Goal: Information Seeking & Learning: Learn about a topic

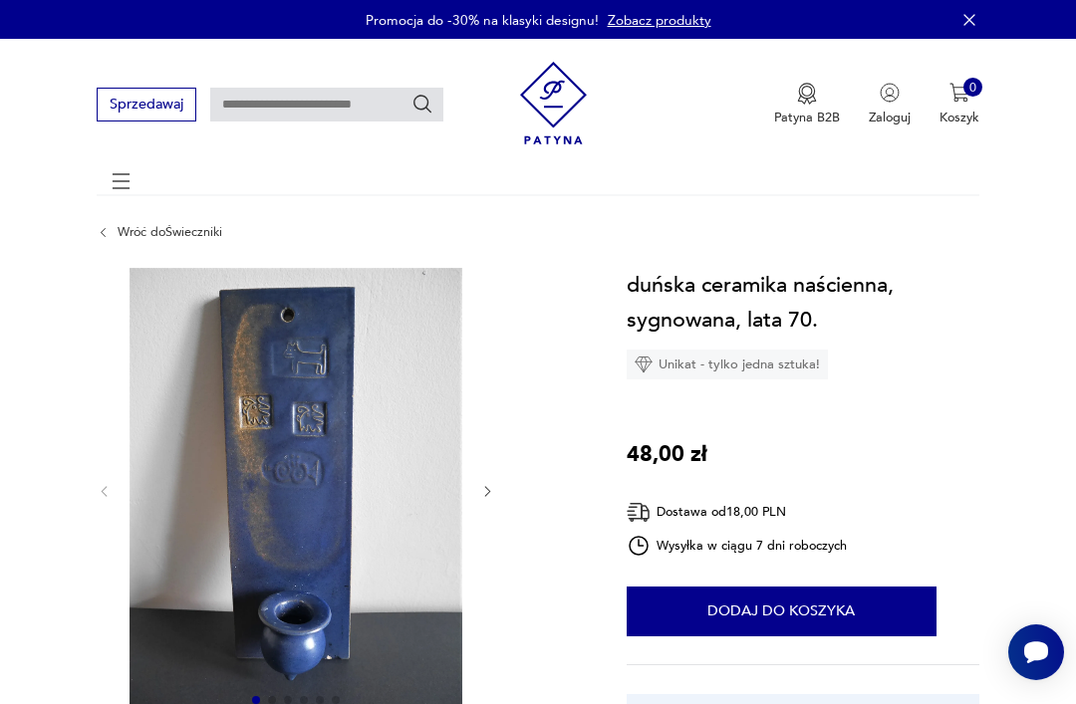
click at [173, 239] on link "Wróć do Świeczniki" at bounding box center [170, 232] width 105 height 14
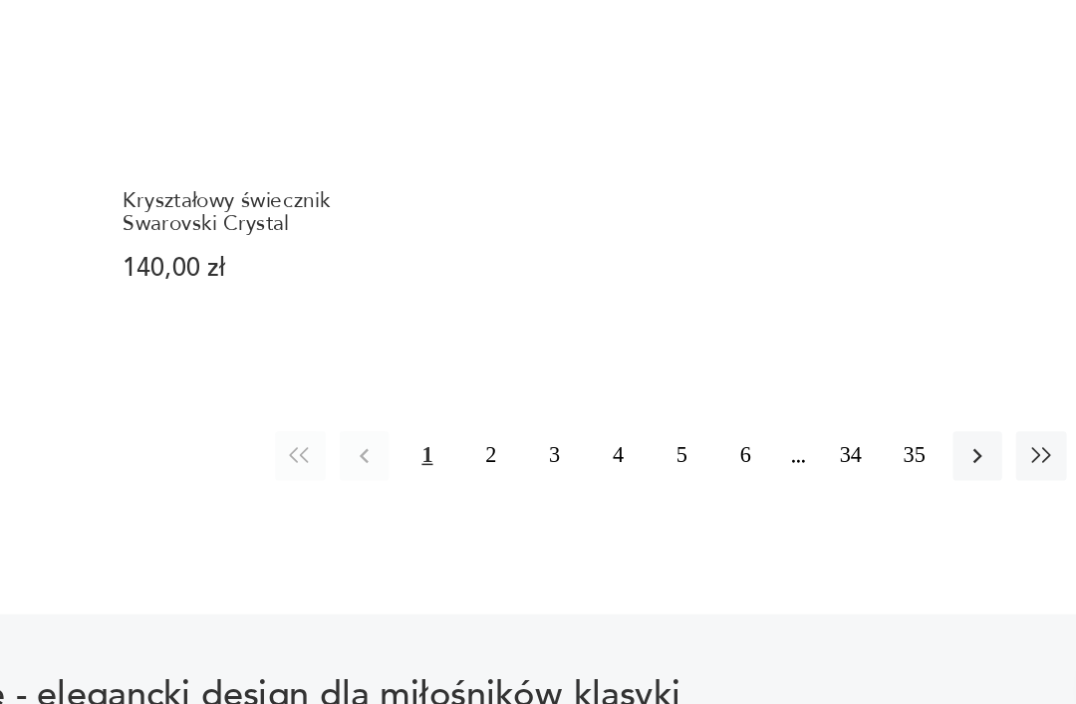
scroll to position [2487, 0]
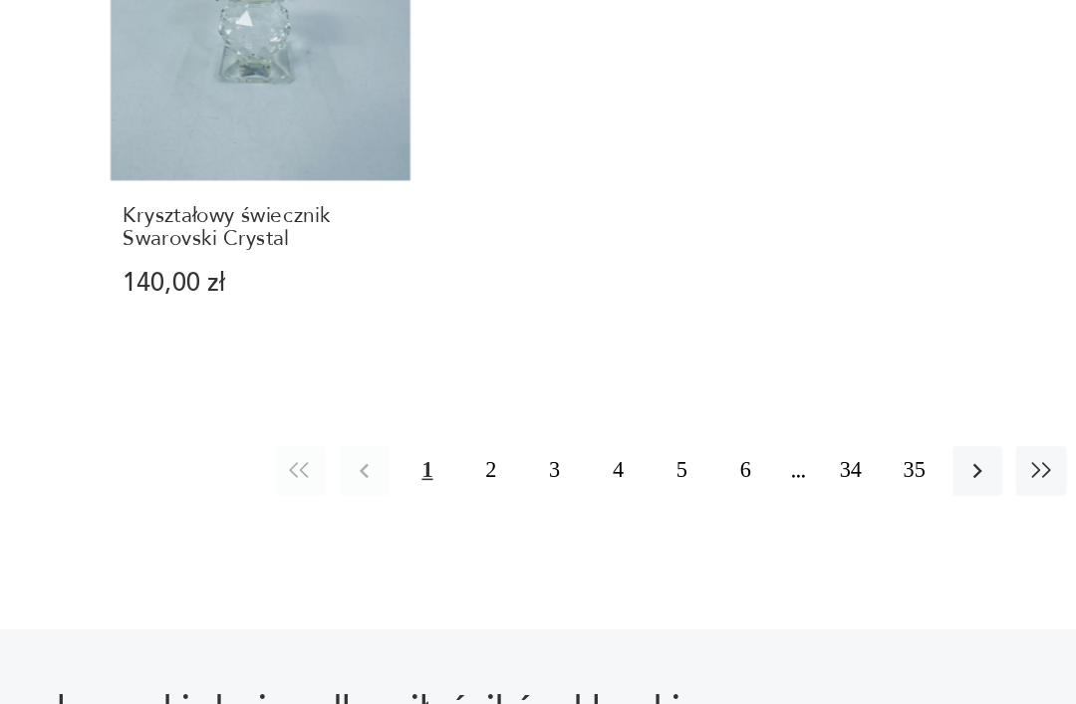
click at [590, 435] on button "2" at bounding box center [606, 451] width 32 height 32
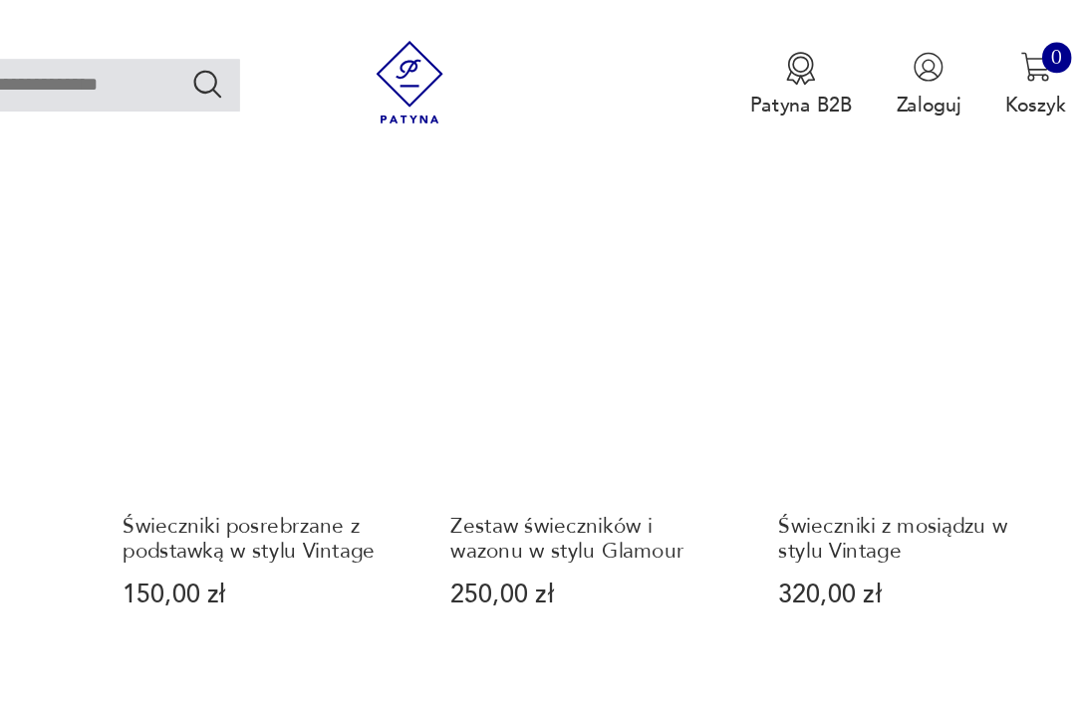
scroll to position [459, 0]
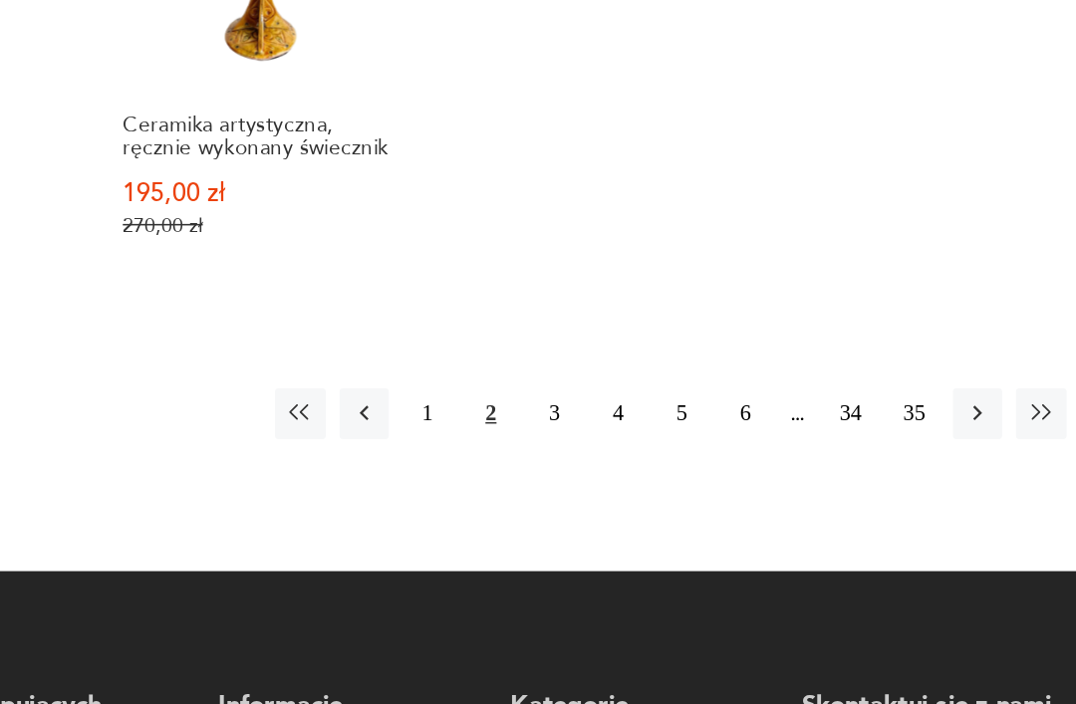
click at [913, 465] on icon "button" at bounding box center [922, 474] width 18 height 18
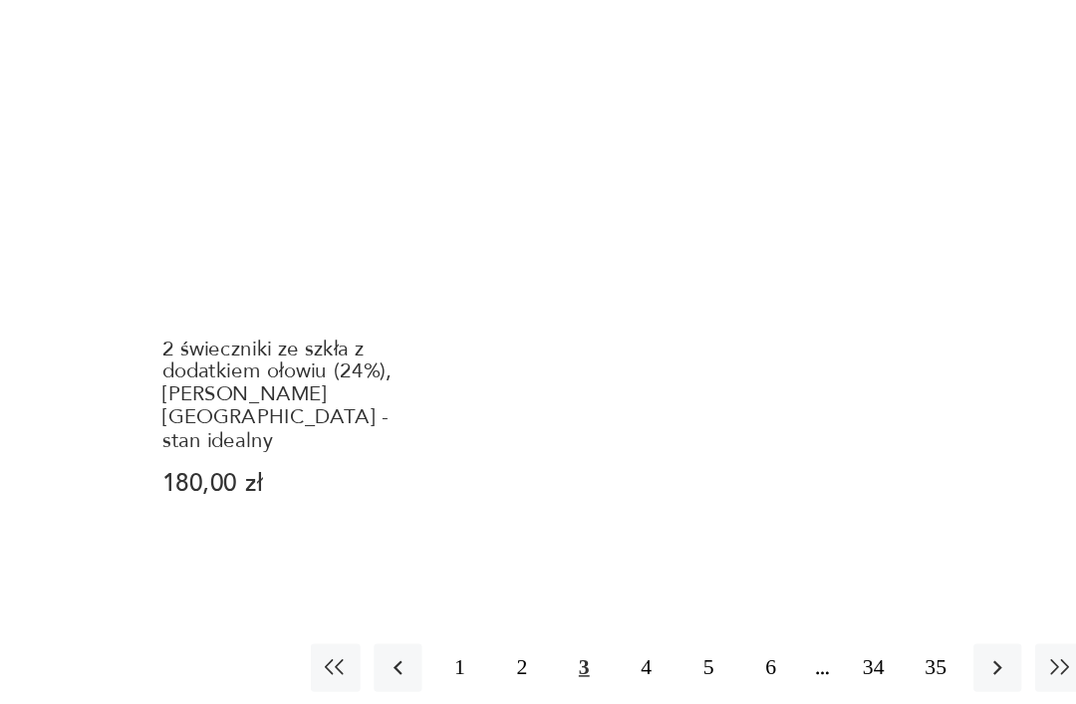
scroll to position [2530, 0]
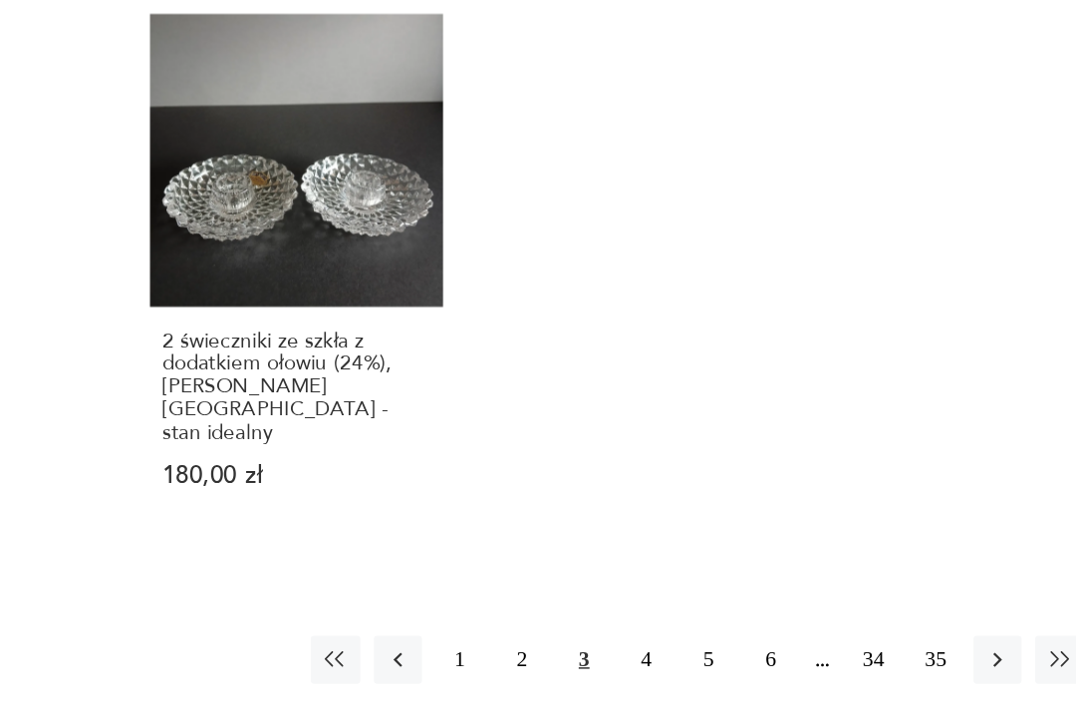
click at [673, 617] on button "4" at bounding box center [689, 633] width 32 height 32
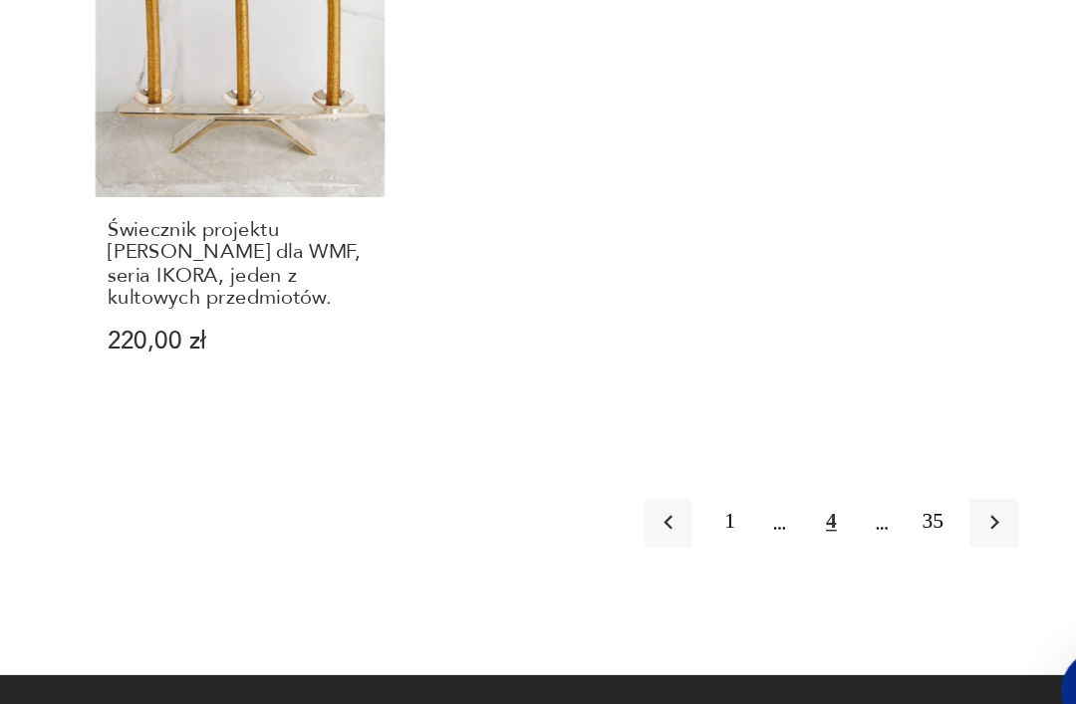
scroll to position [2719, 0]
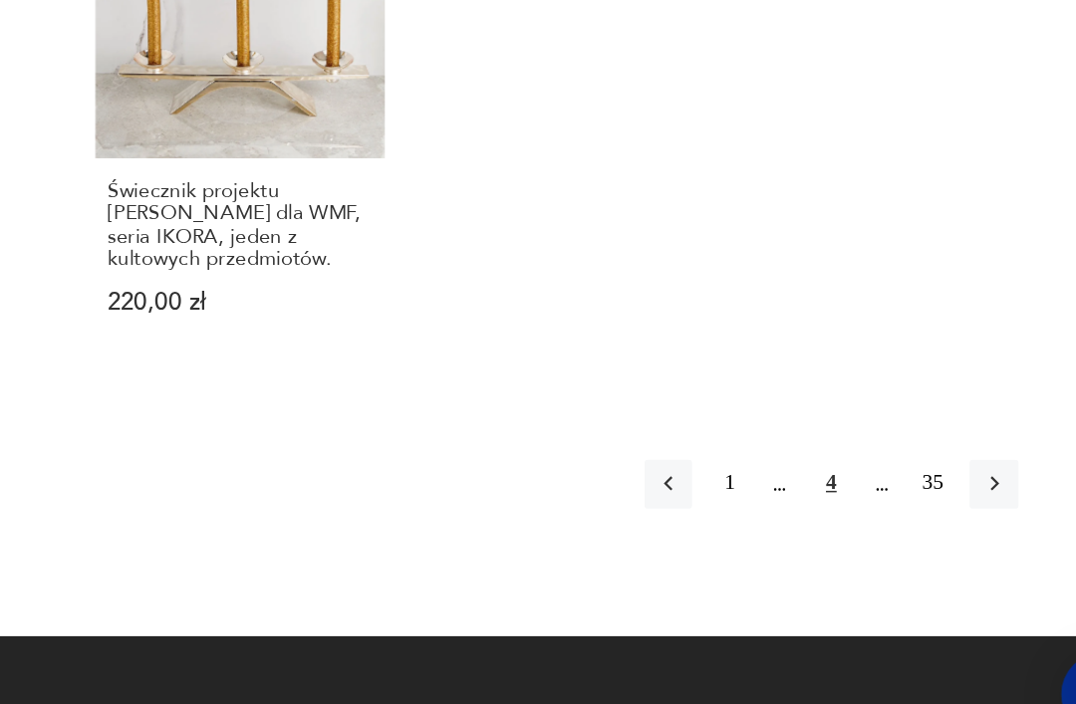
click at [947, 495] on button "button" at bounding box center [963, 511] width 32 height 32
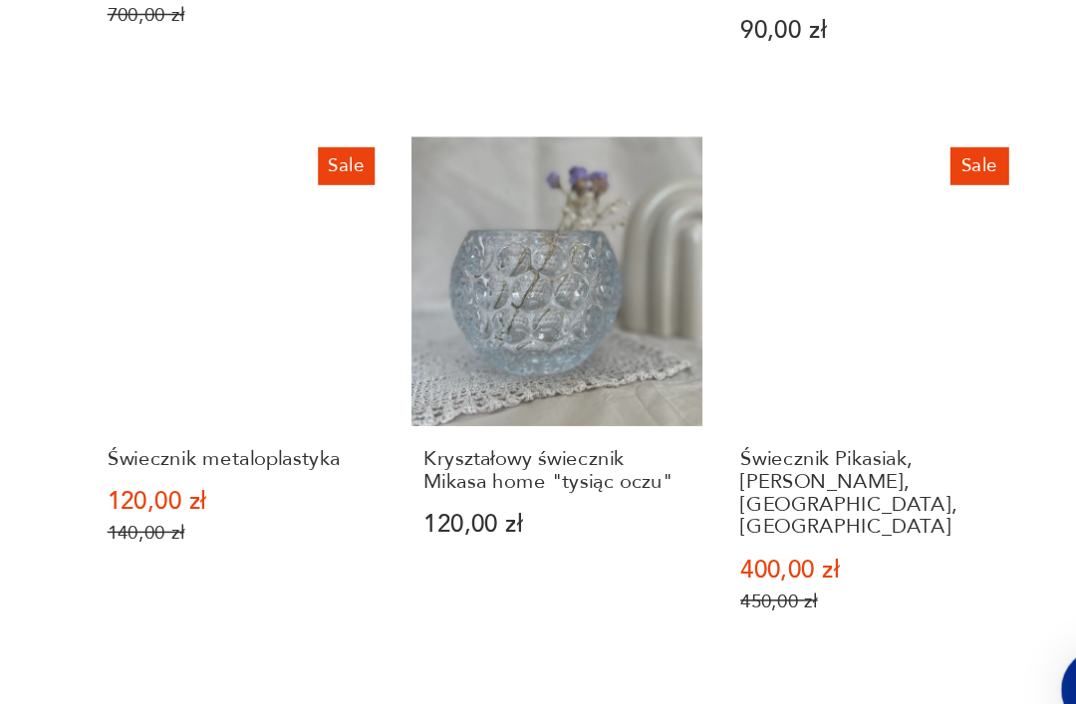
scroll to position [1801, 0]
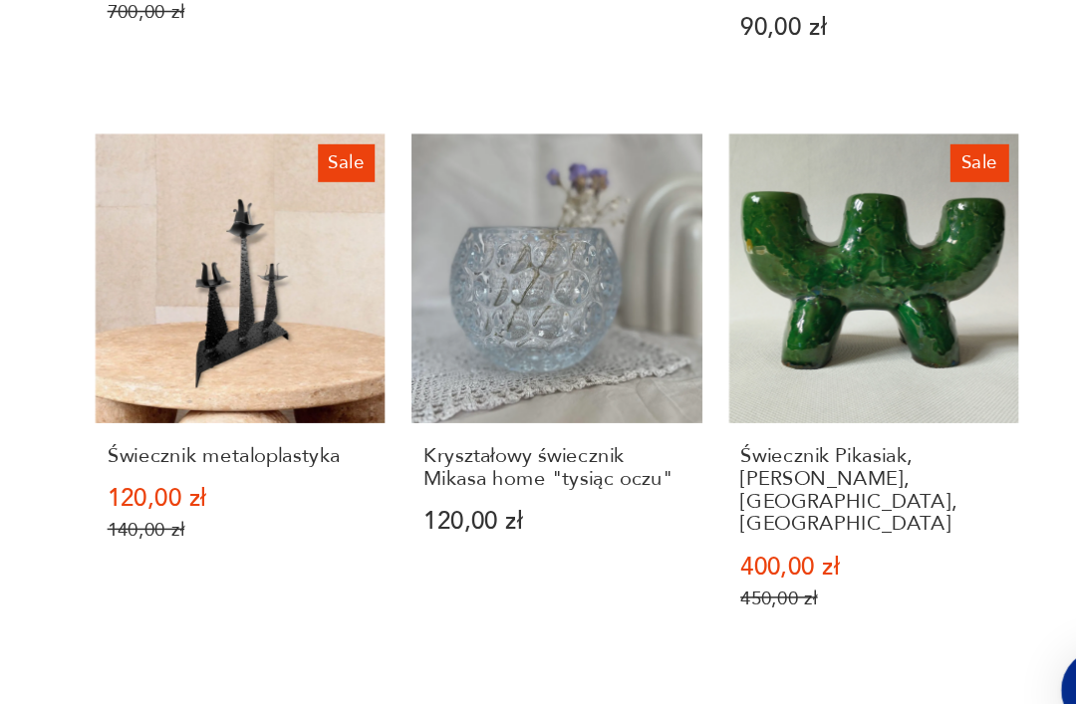
click at [785, 279] on link "Sale Świecznik Pikasiak, [PERSON_NAME], [GEOGRAPHIC_DATA], New Look 400,00 zł 4…" at bounding box center [882, 456] width 194 height 355
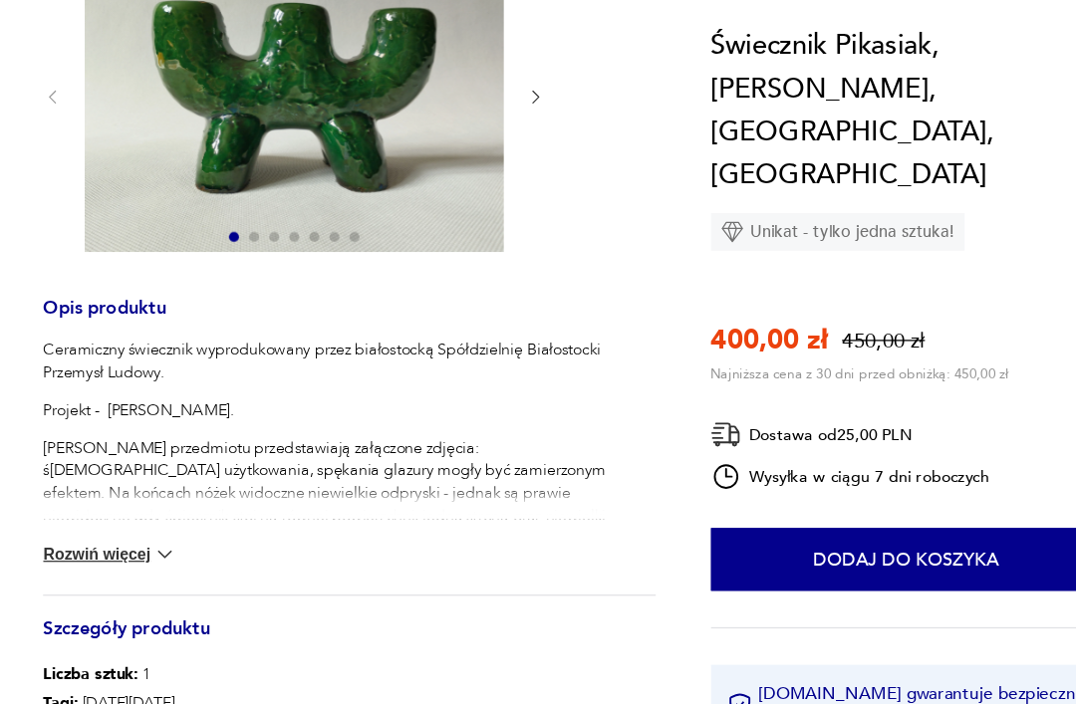
scroll to position [223, 0]
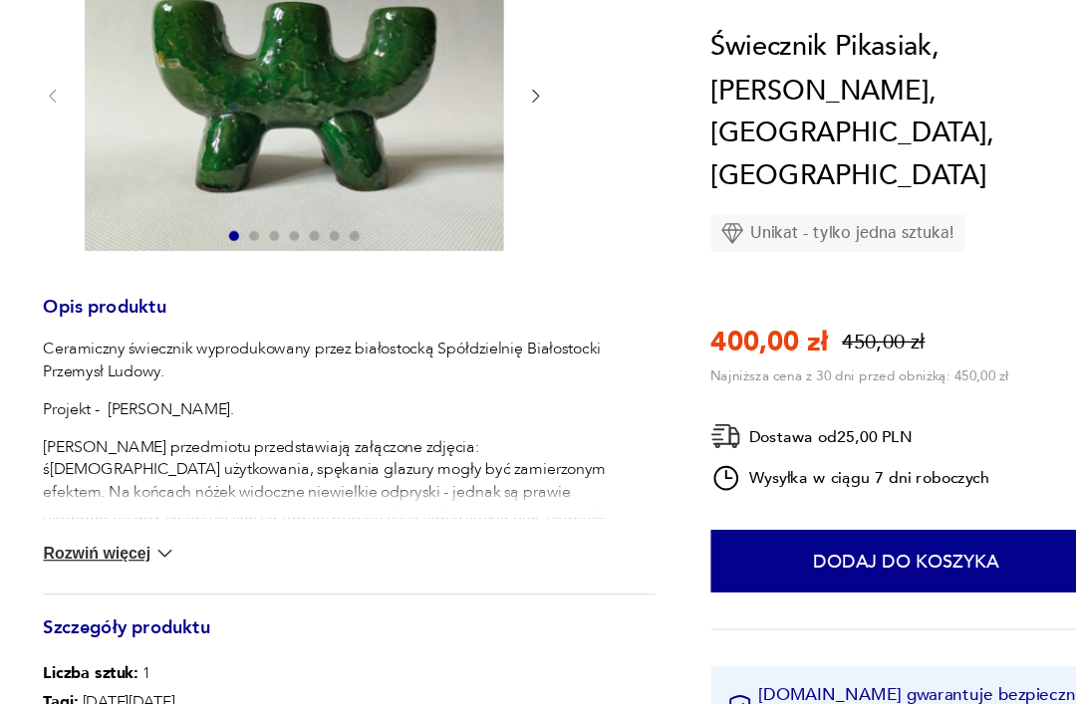
click at [97, 524] on button "Rozwiń więcej" at bounding box center [150, 534] width 107 height 20
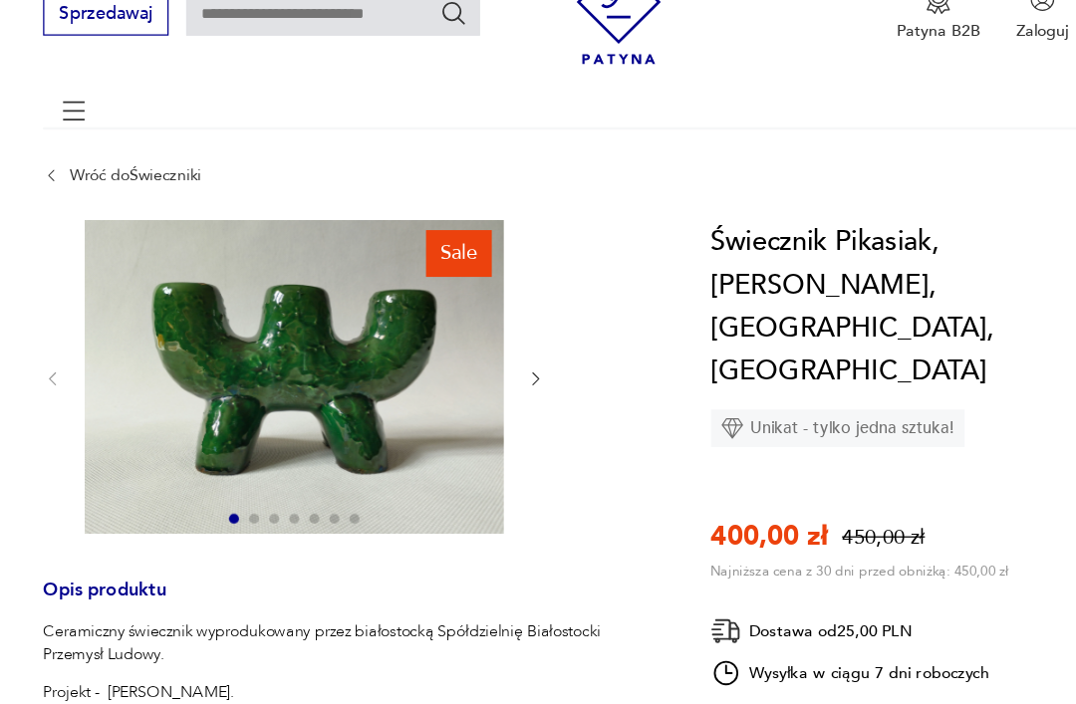
scroll to position [84, 0]
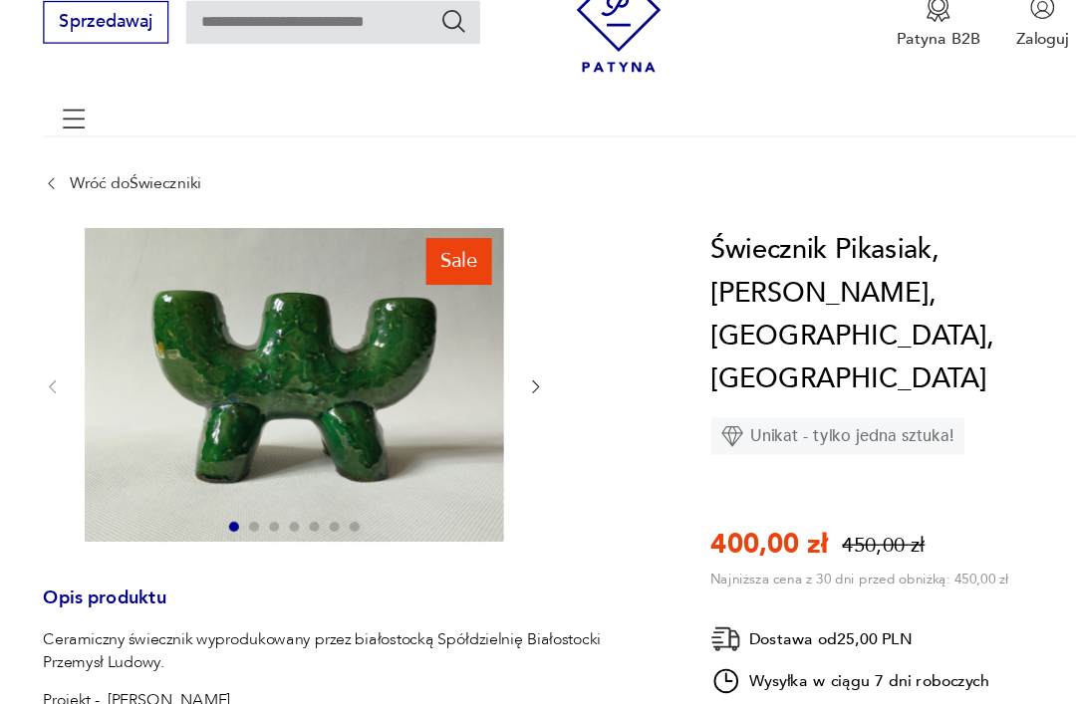
click at [480, 315] on button "button" at bounding box center [487, 311] width 15 height 18
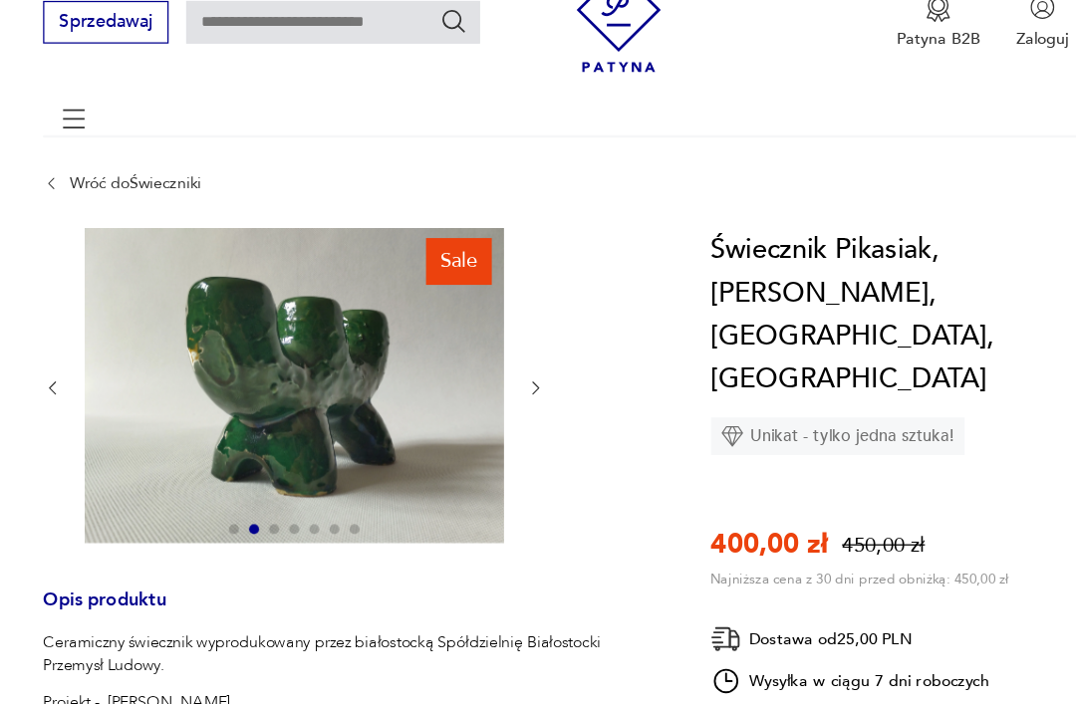
click at [480, 309] on icon "button" at bounding box center [487, 311] width 15 height 15
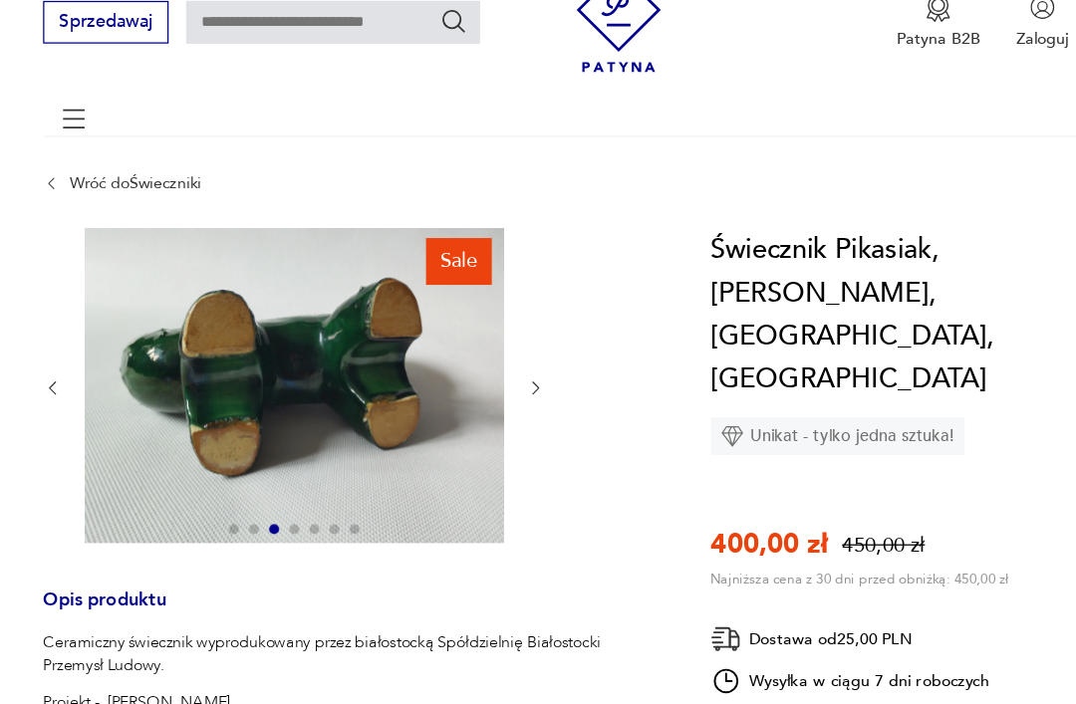
click at [433, 328] on div "Sale" at bounding box center [340, 311] width 486 height 254
click at [480, 314] on icon "button" at bounding box center [487, 311] width 15 height 15
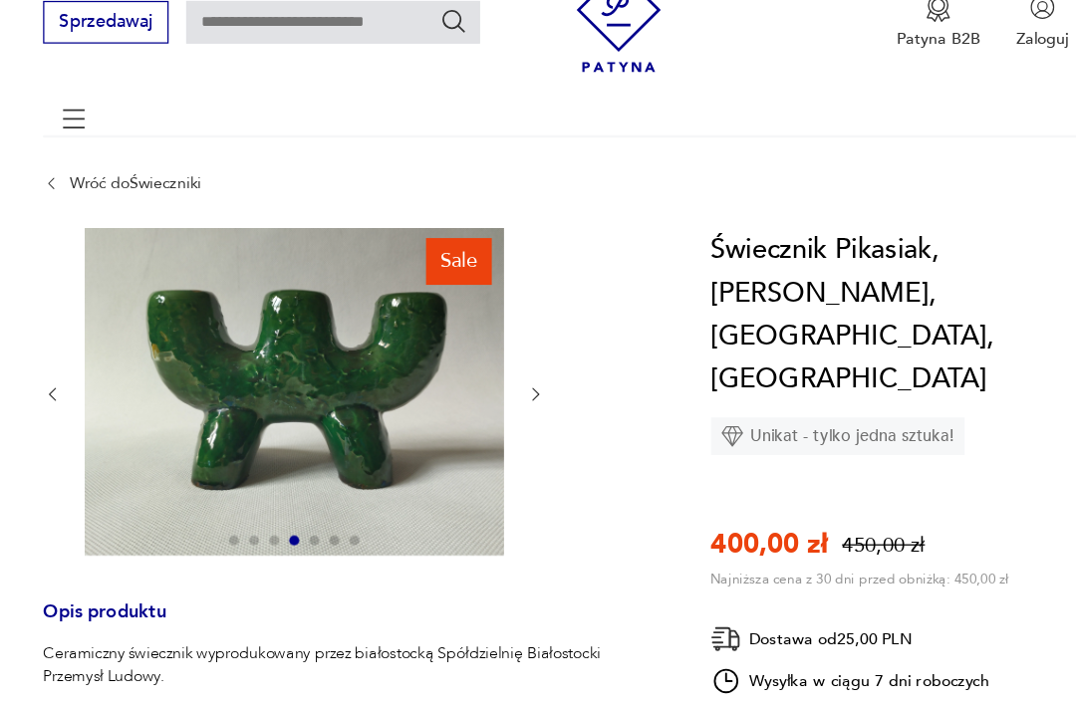
click at [480, 320] on icon "button" at bounding box center [487, 316] width 15 height 15
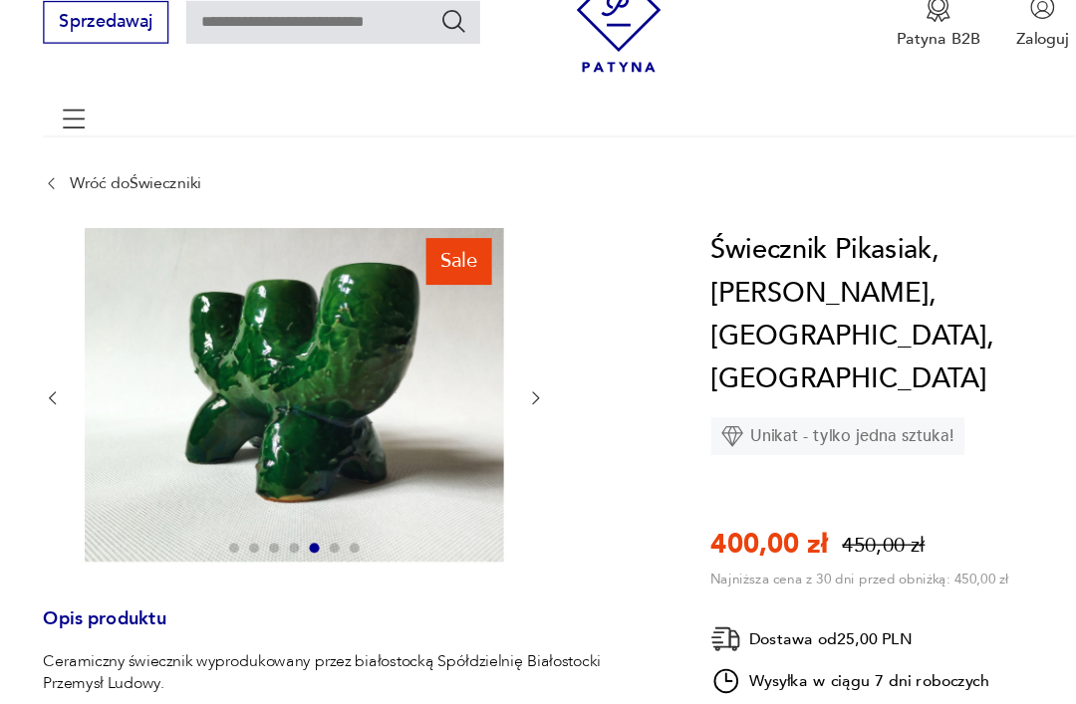
click at [480, 323] on icon "button" at bounding box center [487, 319] width 15 height 15
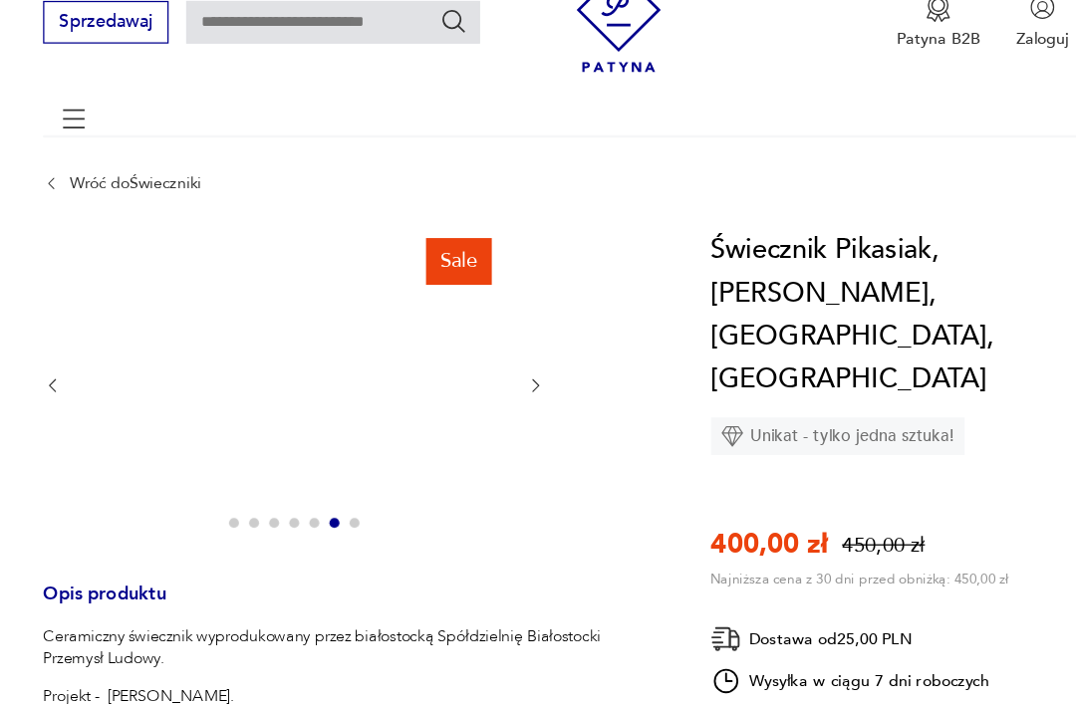
click at [429, 325] on div at bounding box center [296, 308] width 399 height 249
click at [424, 322] on div at bounding box center [296, 308] width 399 height 249
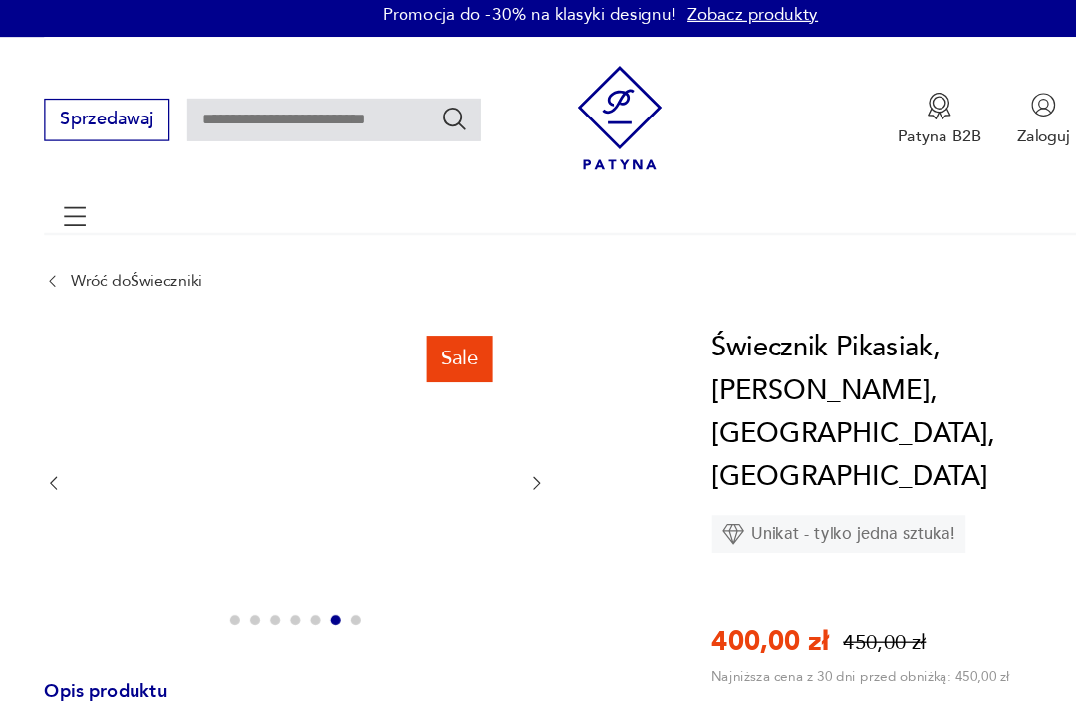
scroll to position [0, 0]
